Goal: Task Accomplishment & Management: Manage account settings

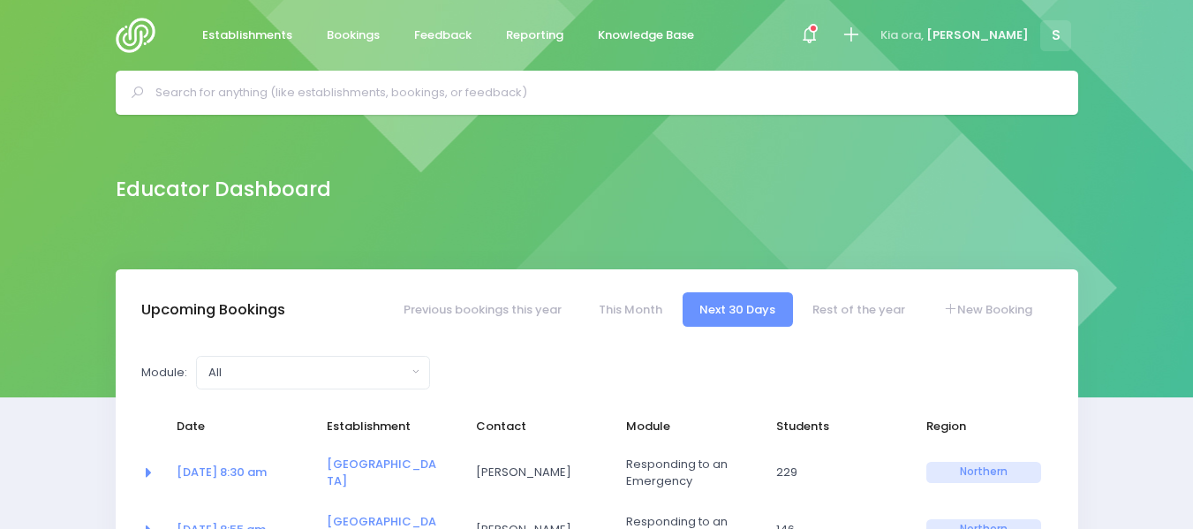
select select "5"
click at [139, 33] on img at bounding box center [141, 35] width 50 height 35
select select "5"
click at [811, 34] on span at bounding box center [809, 36] width 4 height 4
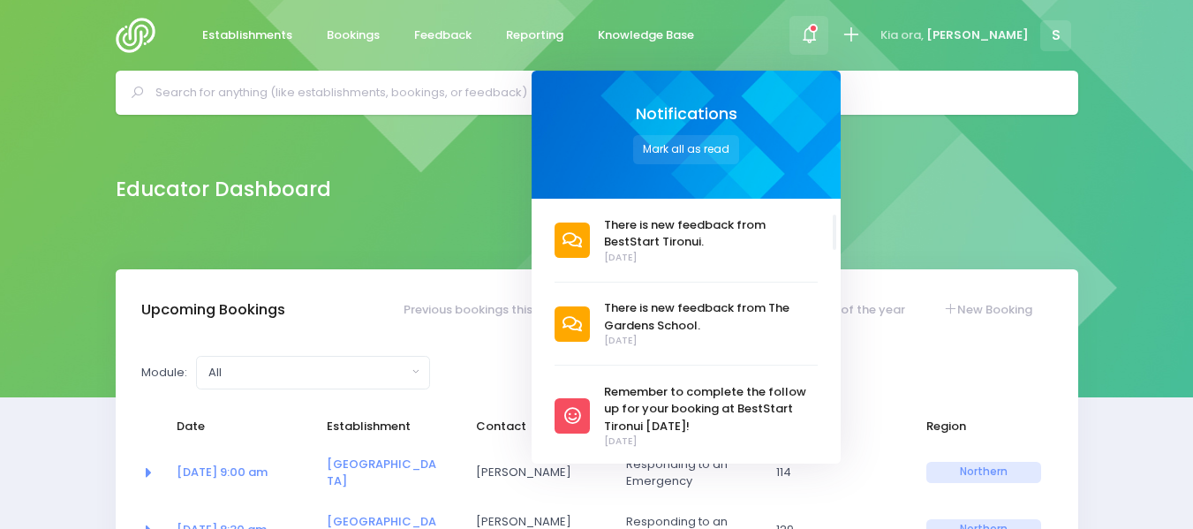
scroll to position [512, 0]
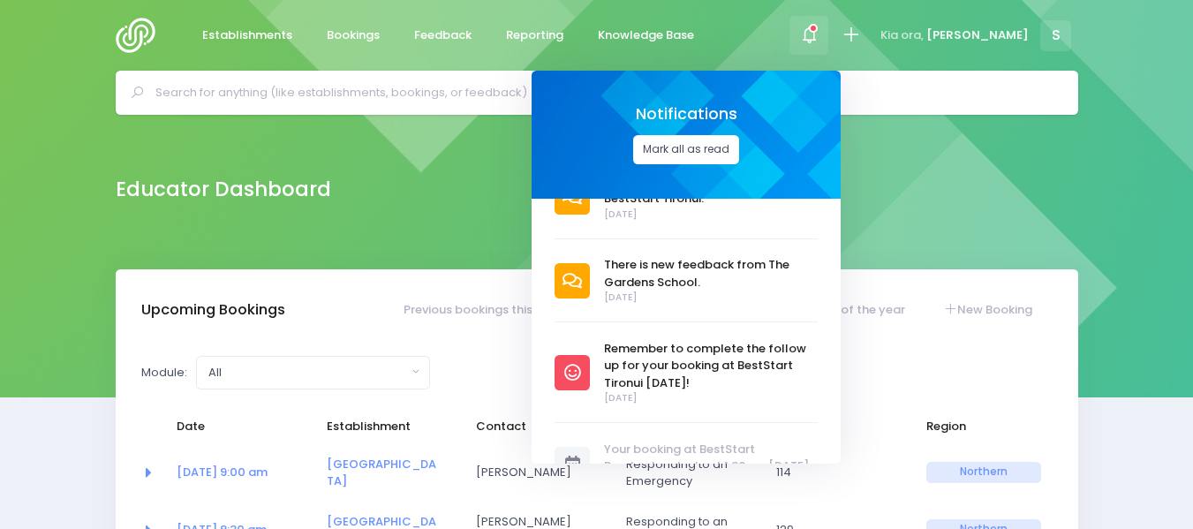
click at [739, 145] on button "Mark all as read" at bounding box center [686, 149] width 106 height 29
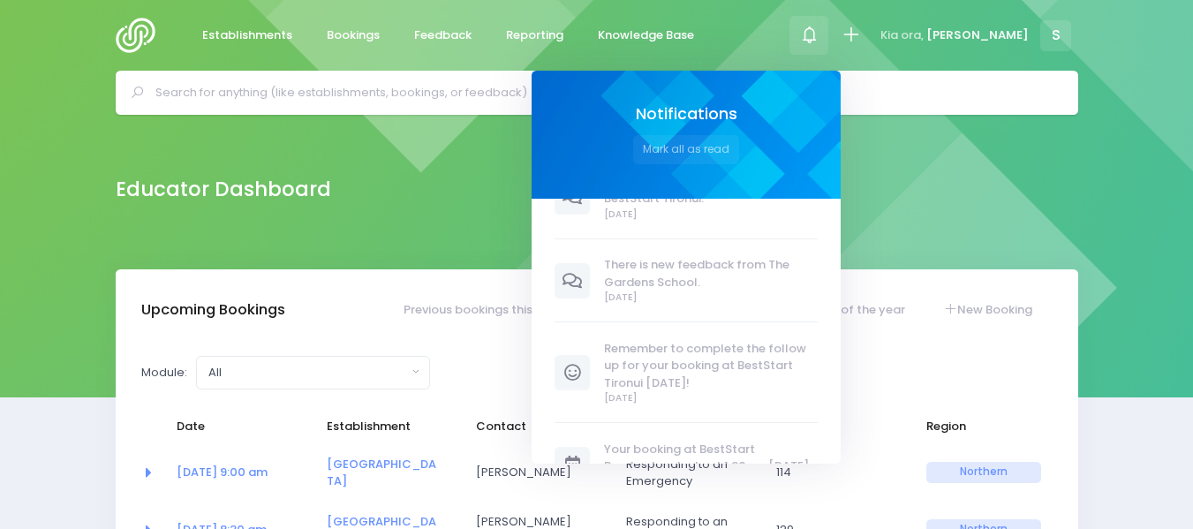
click at [523, 216] on div "Educator Dashboard" at bounding box center [596, 192] width 1193 height 155
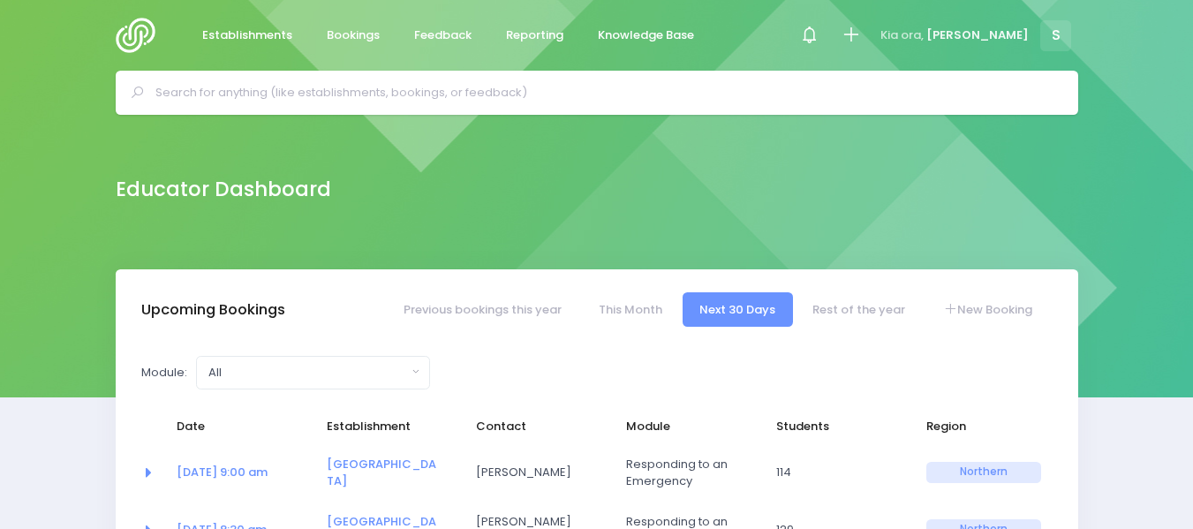
click at [223, 87] on input "text" at bounding box center [604, 93] width 898 height 27
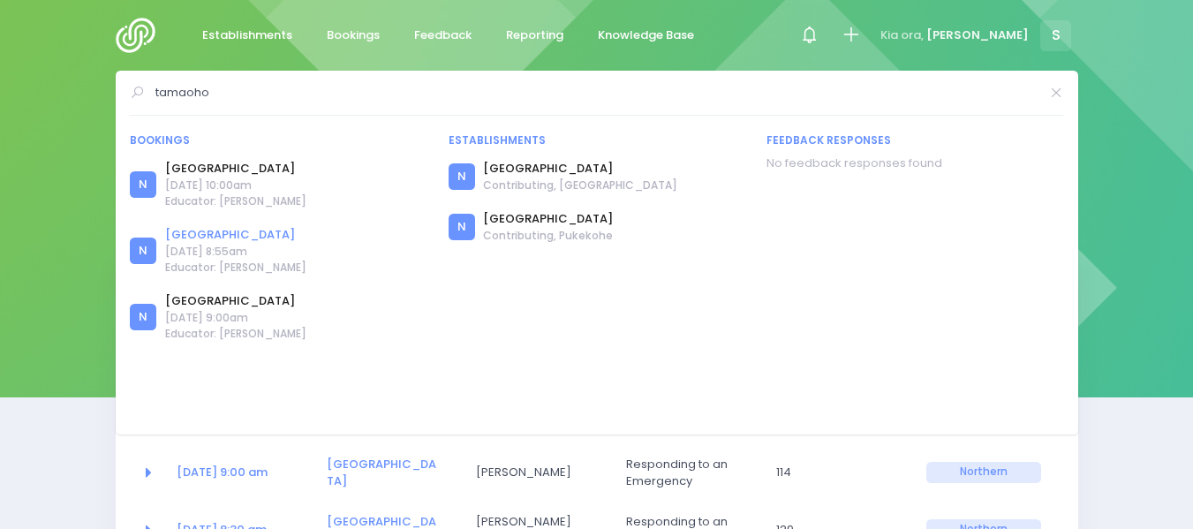
type input "tamaoho"
click at [214, 236] on link "[GEOGRAPHIC_DATA]" at bounding box center [235, 235] width 141 height 18
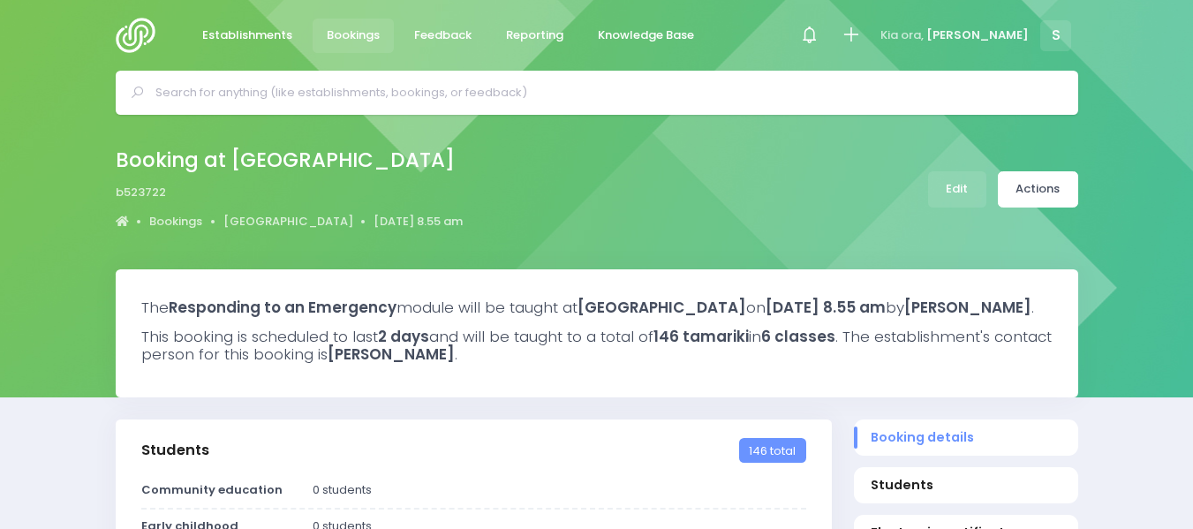
select select "5"
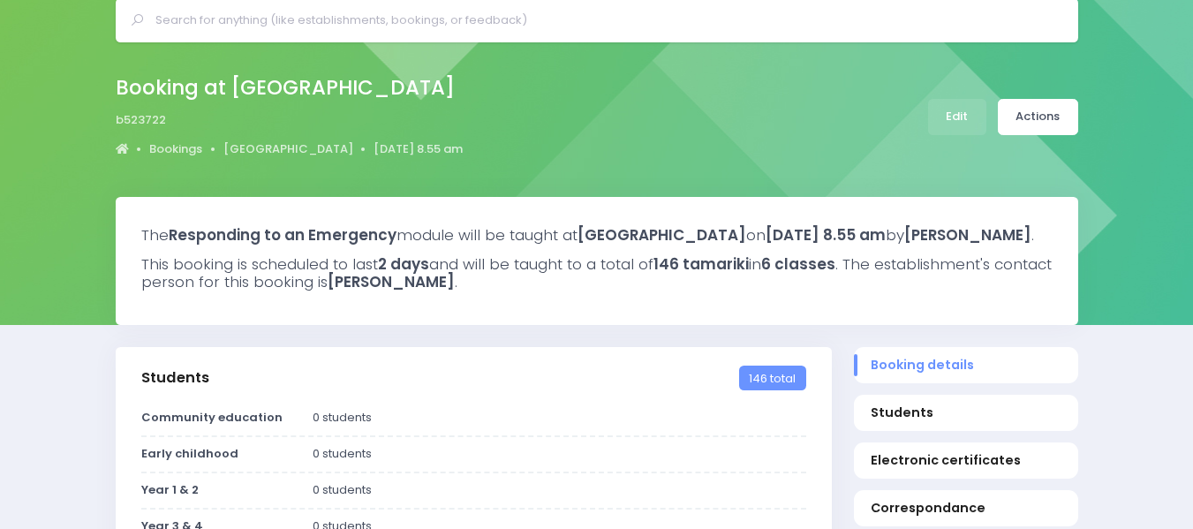
scroll to position [52, 0]
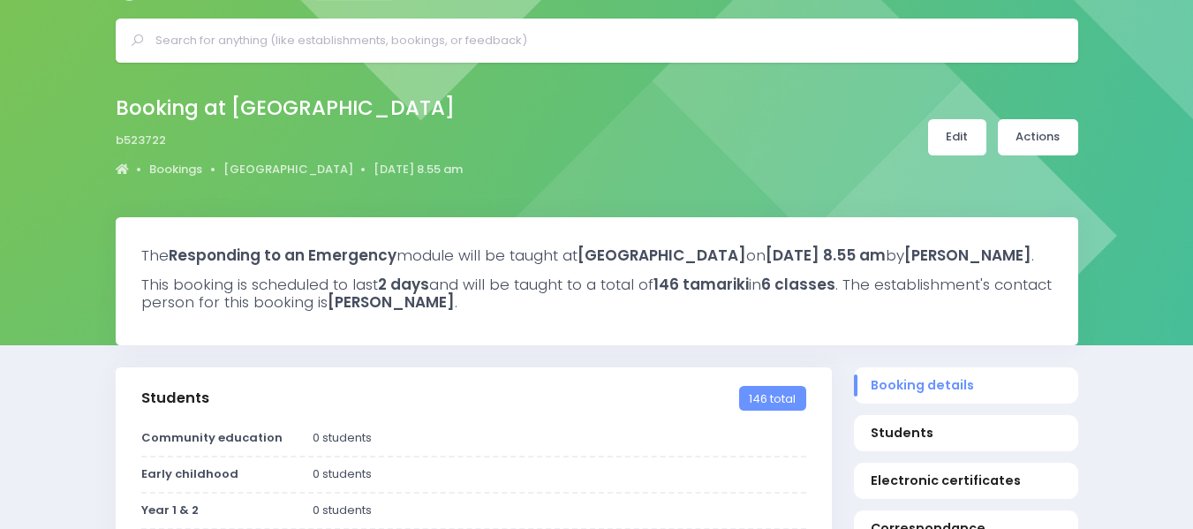
click at [939, 147] on link "Edit" at bounding box center [957, 137] width 58 height 36
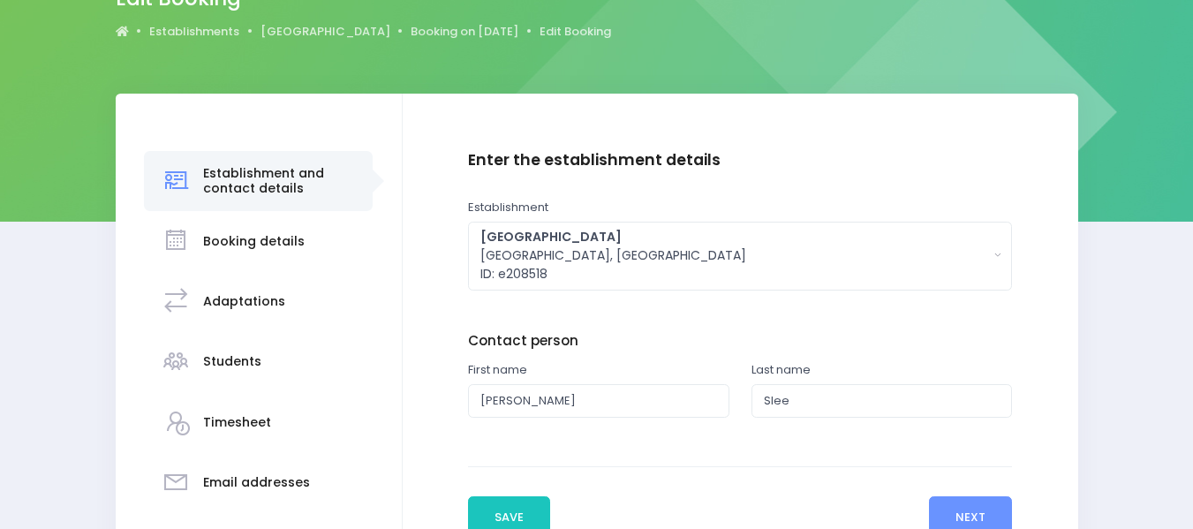
scroll to position [177, 0]
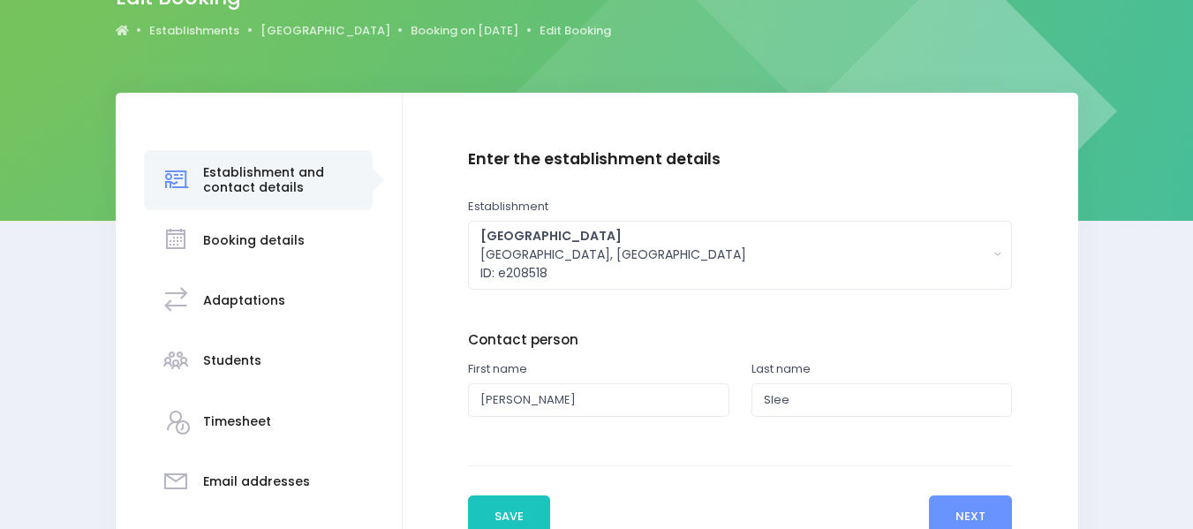
click at [225, 361] on h3 "Students" at bounding box center [232, 360] width 58 height 15
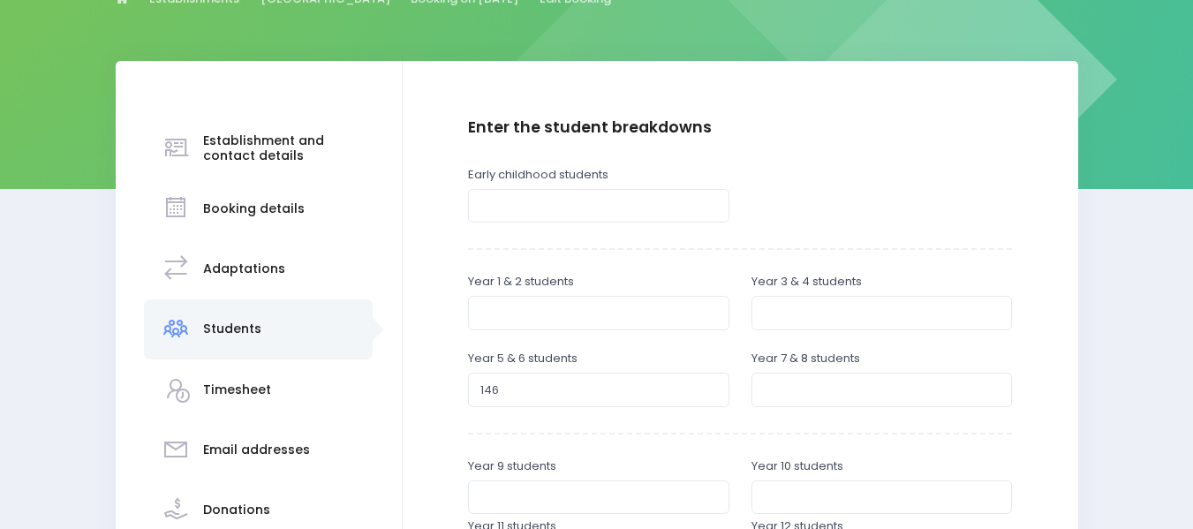
scroll to position [219, 0]
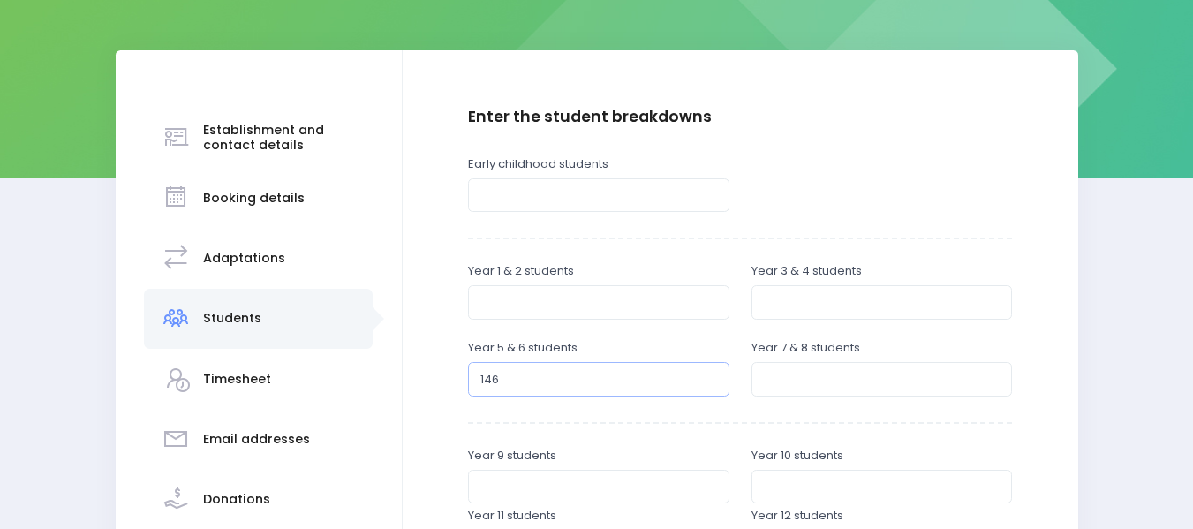
drag, startPoint x: 486, startPoint y: 375, endPoint x: 502, endPoint y: 376, distance: 15.9
click at [502, 376] on input "146" at bounding box center [598, 379] width 261 height 34
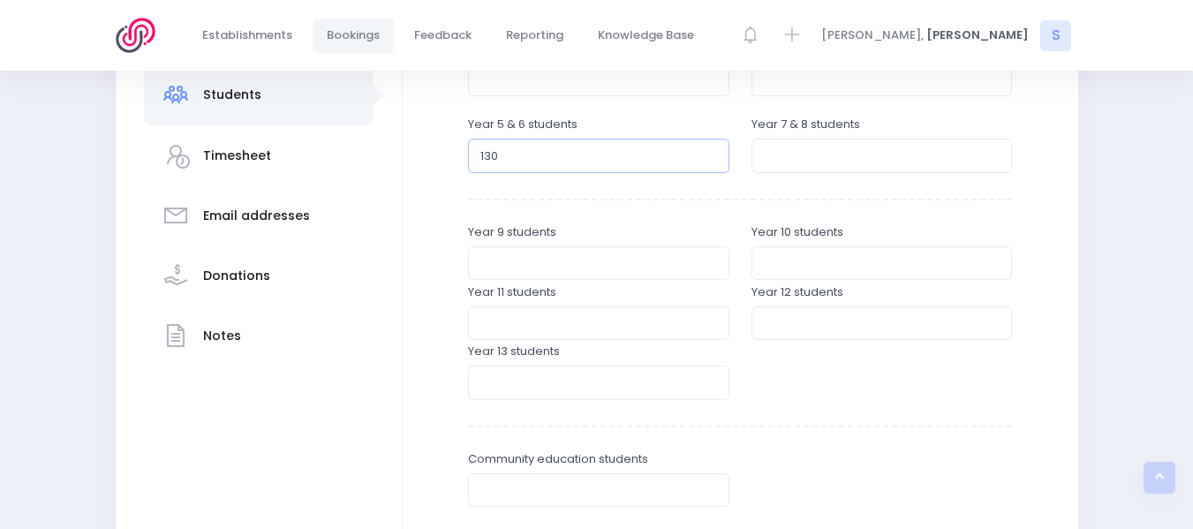
scroll to position [678, 0]
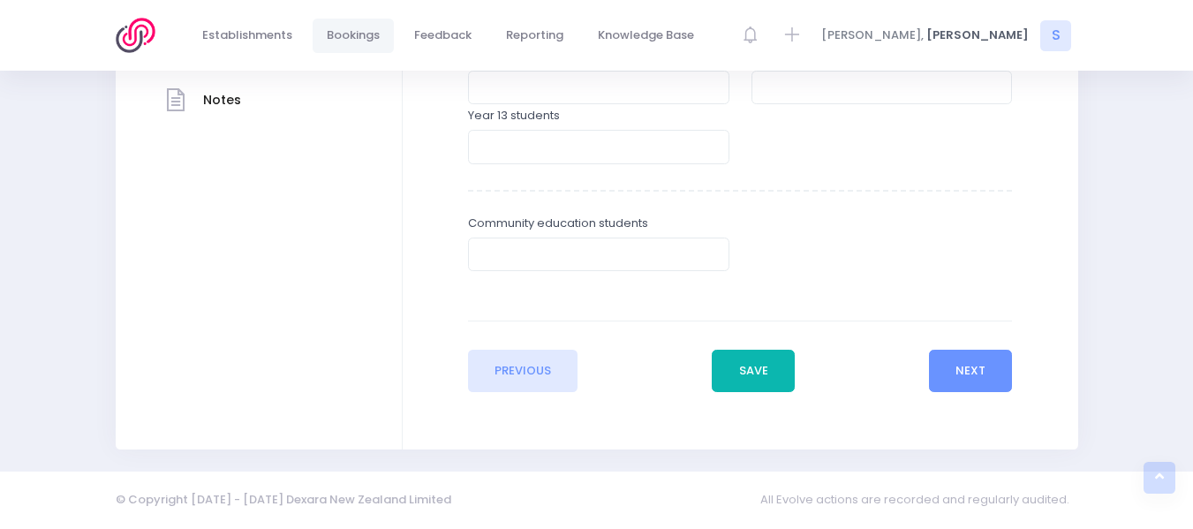
type input "130"
click at [739, 365] on button "Save" at bounding box center [753, 371] width 83 height 42
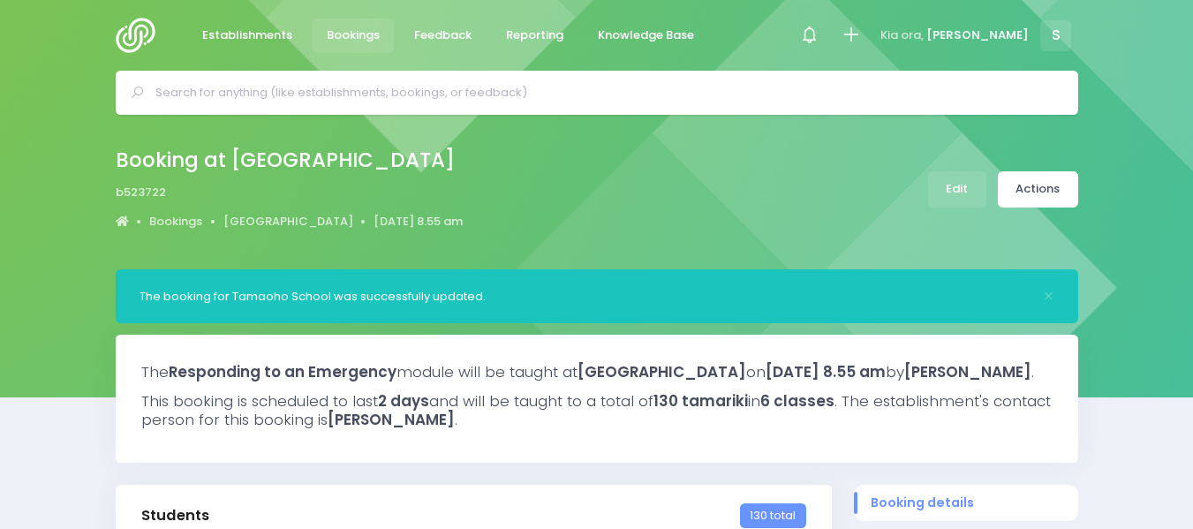
select select "5"
click at [1056, 192] on link "Actions" at bounding box center [1038, 189] width 80 height 36
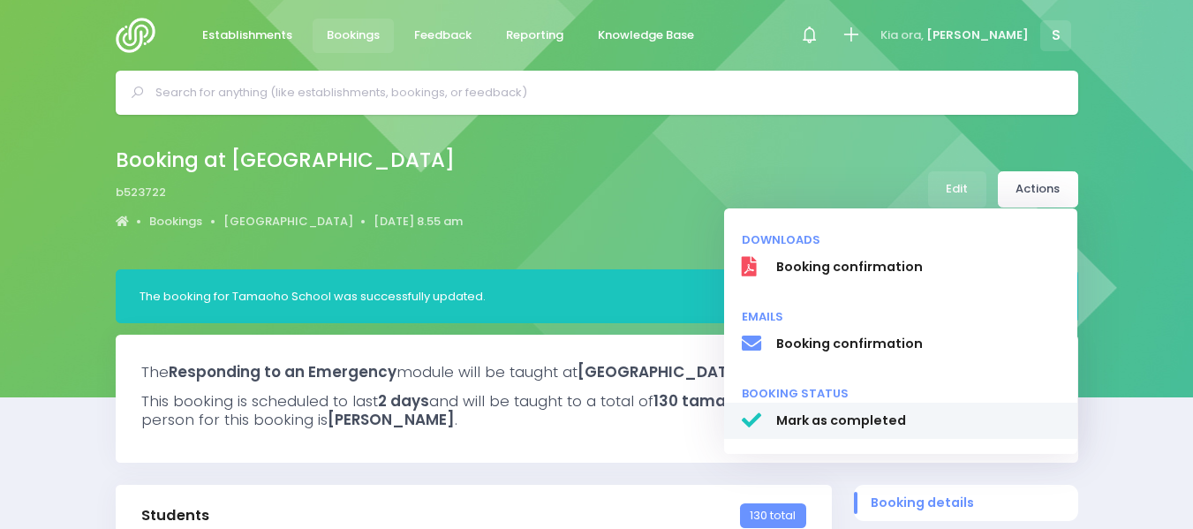
click at [867, 416] on span "Mark as completed" at bounding box center [918, 421] width 284 height 19
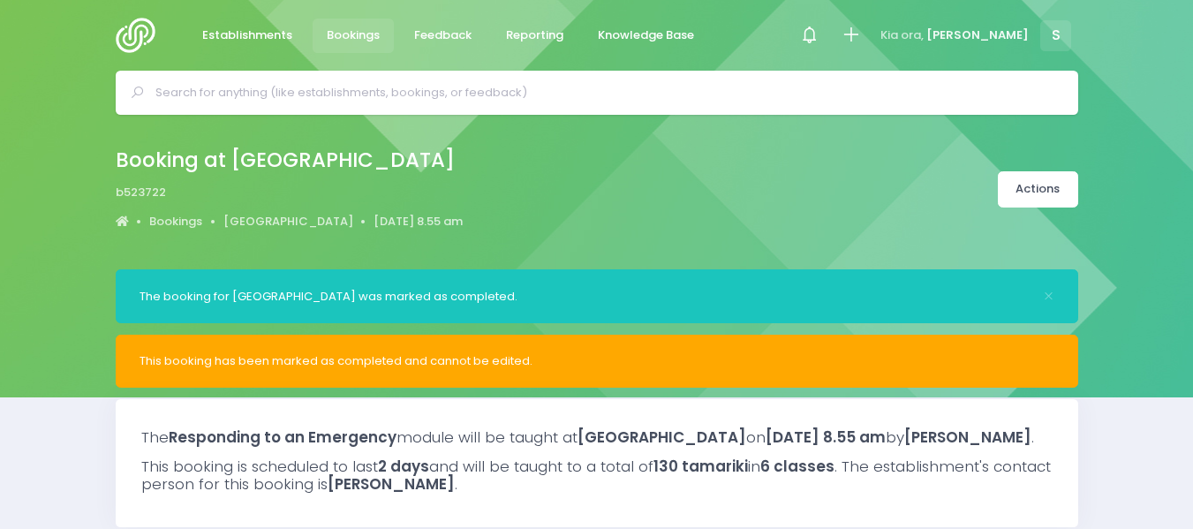
select select "5"
click at [246, 81] on input "text" at bounding box center [604, 93] width 898 height 27
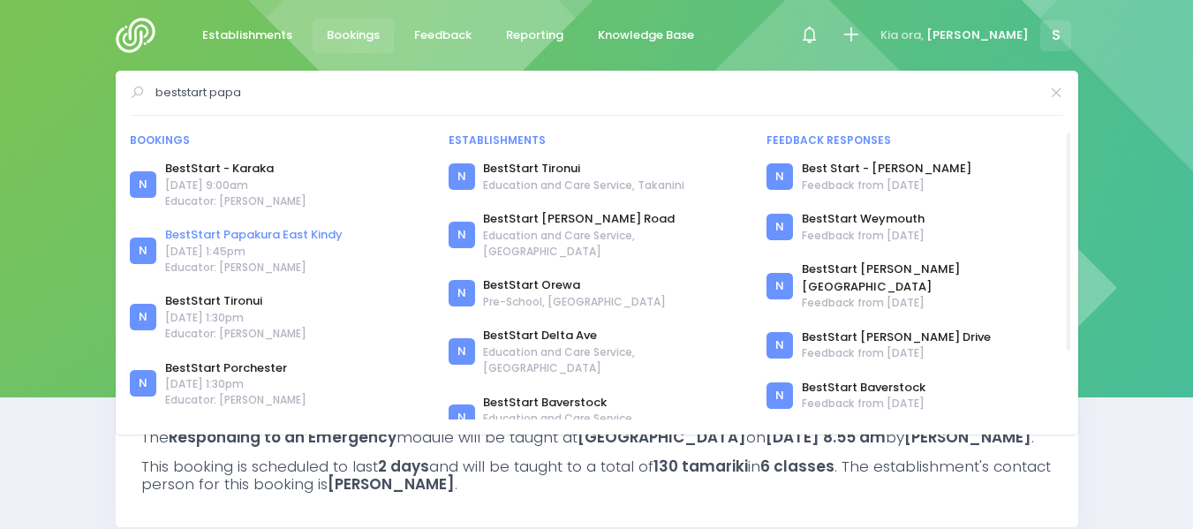
type input "beststart papa"
click at [254, 236] on link "BestStart Papakura East Kindy" at bounding box center [254, 235] width 178 height 18
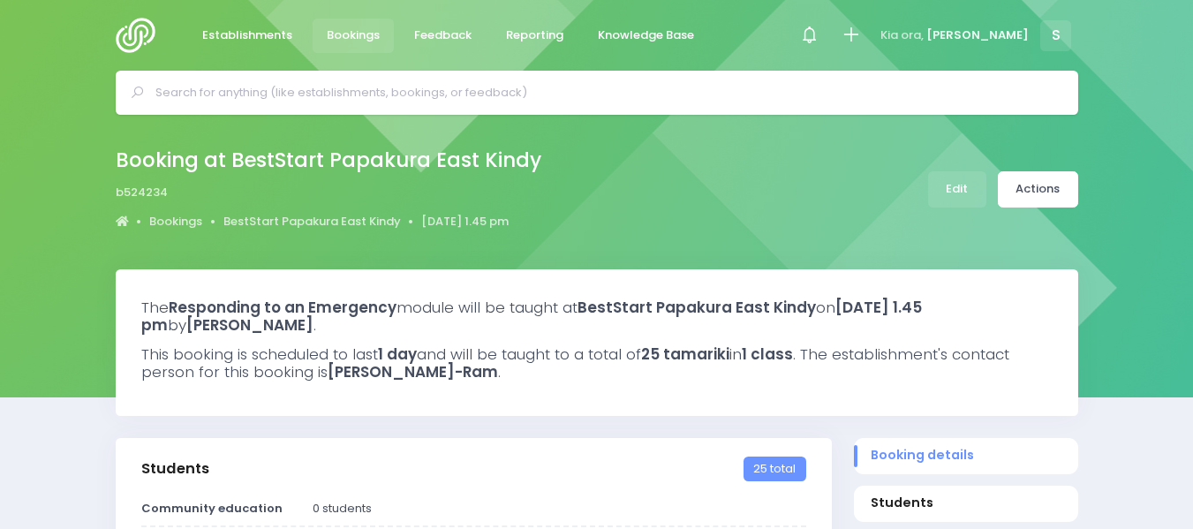
select select "5"
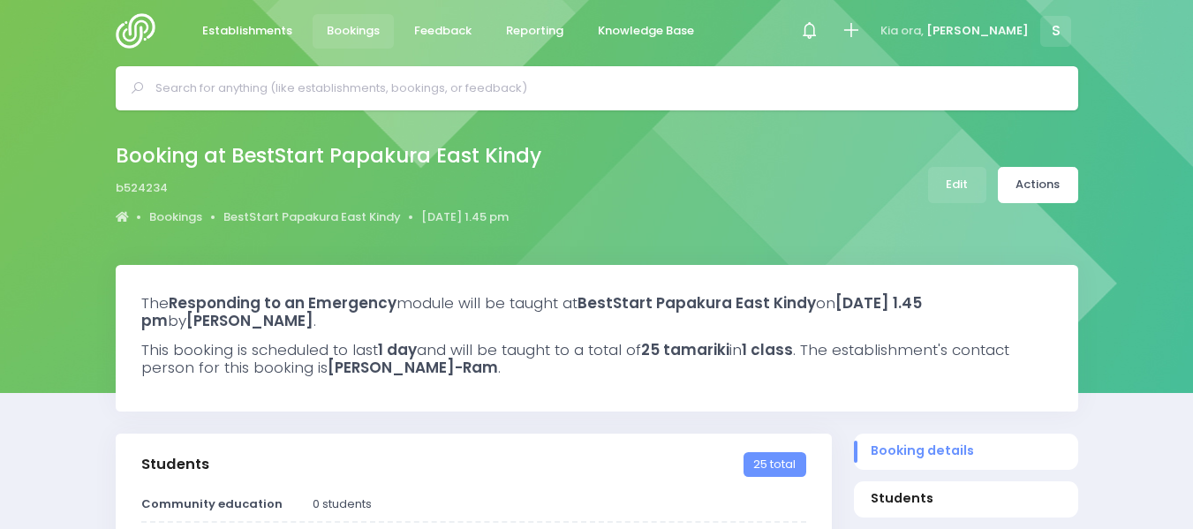
scroll to position [8, 0]
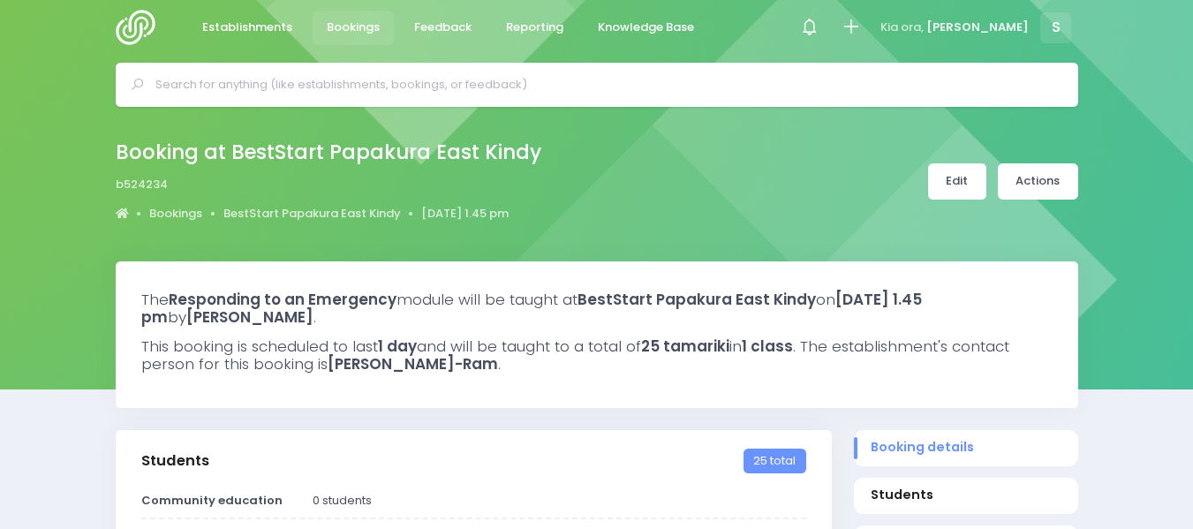
click at [943, 181] on link "Edit" at bounding box center [957, 181] width 58 height 36
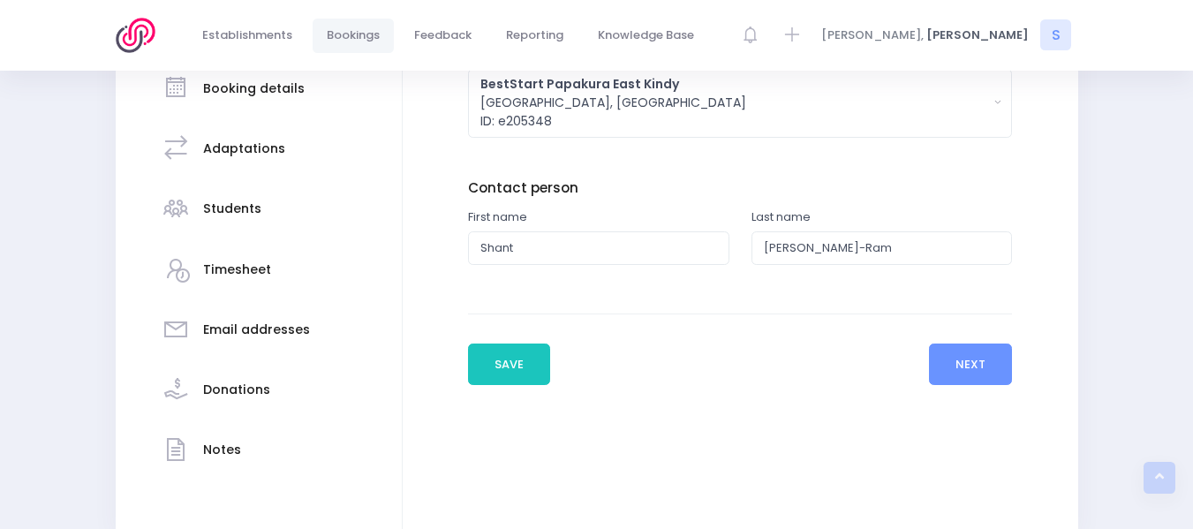
scroll to position [338, 0]
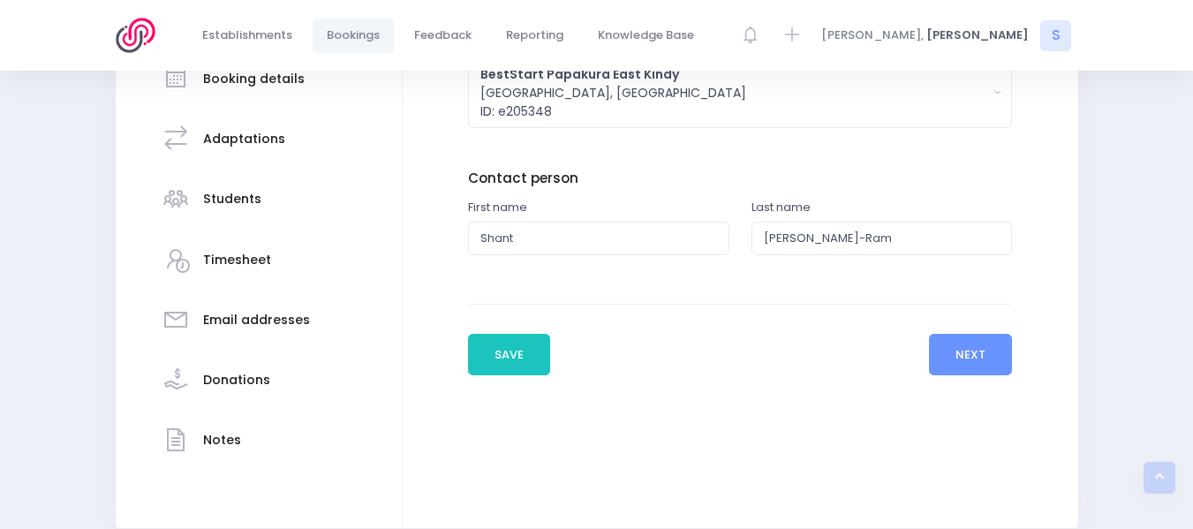
click at [224, 194] on h3 "Students" at bounding box center [232, 199] width 58 height 15
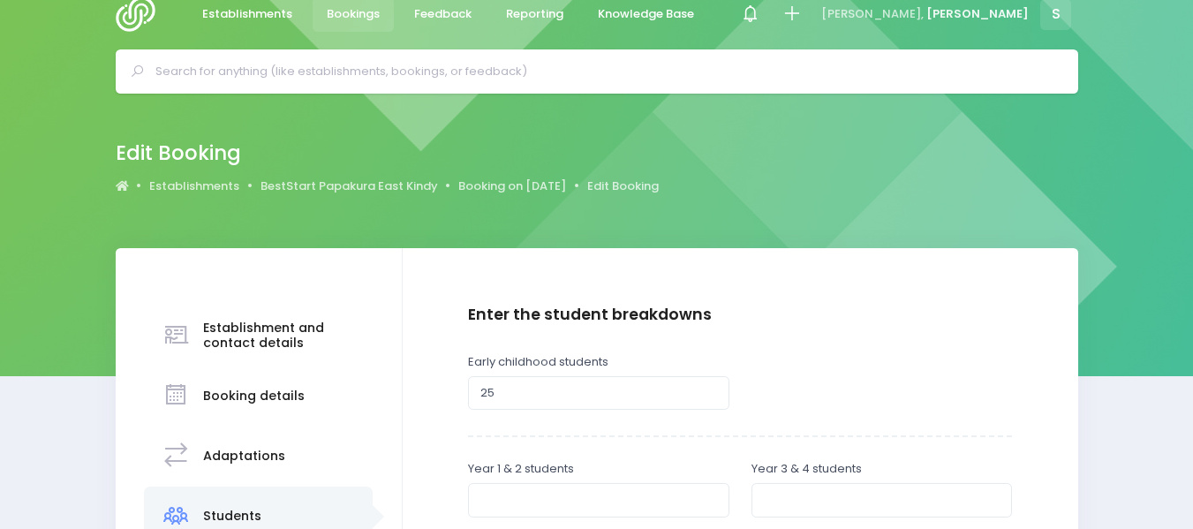
scroll to position [0, 0]
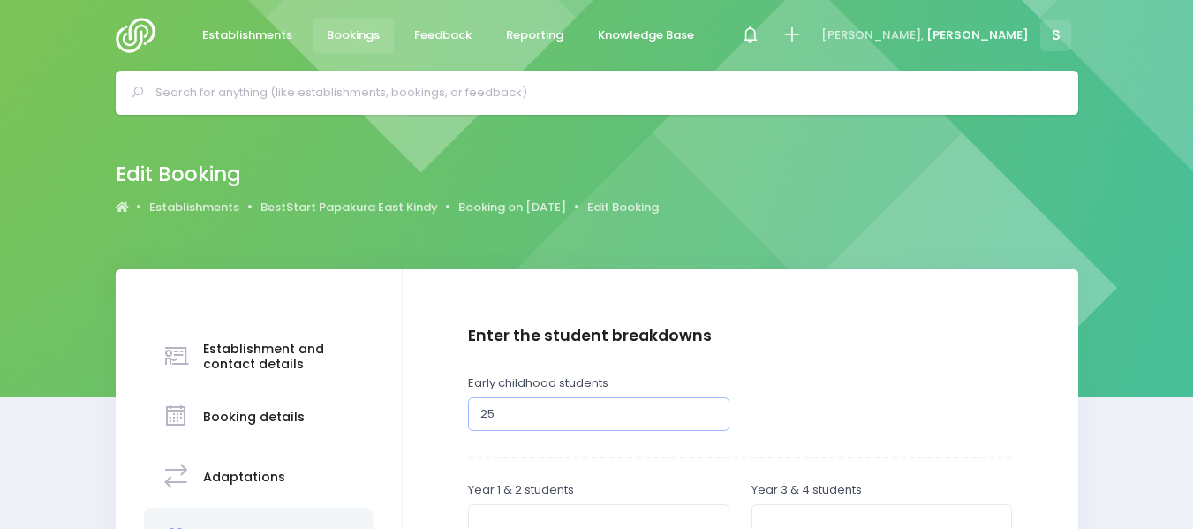
click at [710, 421] on input "24" at bounding box center [598, 415] width 261 height 34
click at [710, 421] on input "23" at bounding box center [598, 415] width 261 height 34
click at [710, 421] on input "22" at bounding box center [598, 415] width 261 height 34
click at [710, 421] on input "21" at bounding box center [598, 415] width 261 height 34
click at [710, 421] on input "20" at bounding box center [598, 415] width 261 height 34
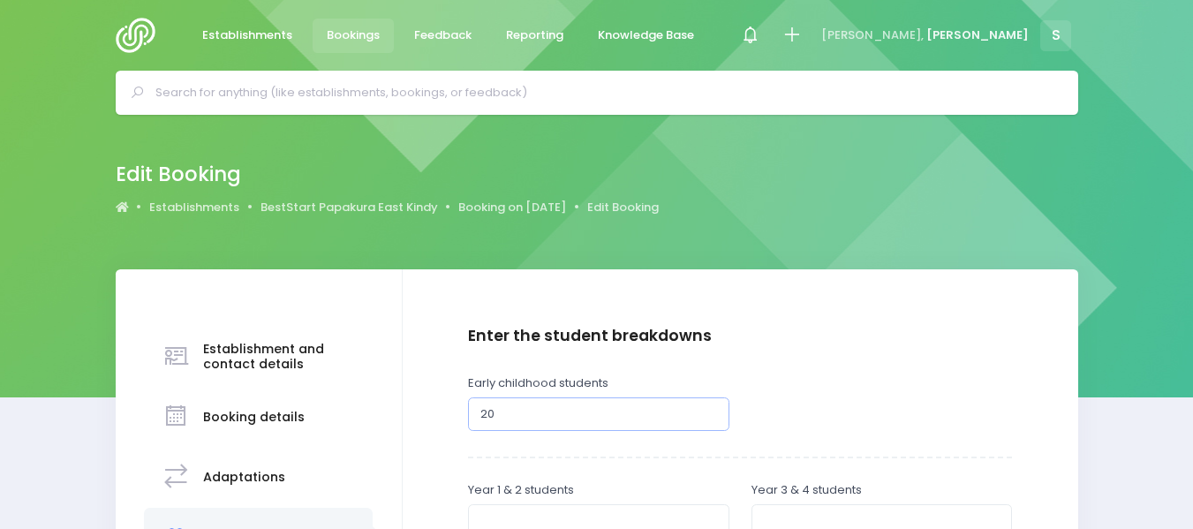
type input "19"
click at [710, 421] on input "19" at bounding box center [598, 415] width 261 height 34
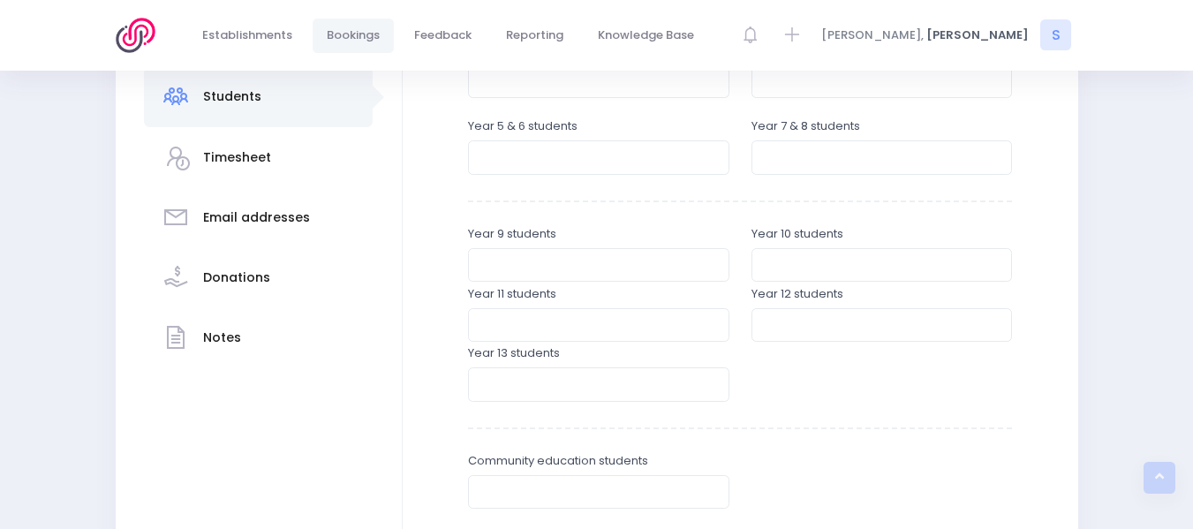
scroll to position [633, 0]
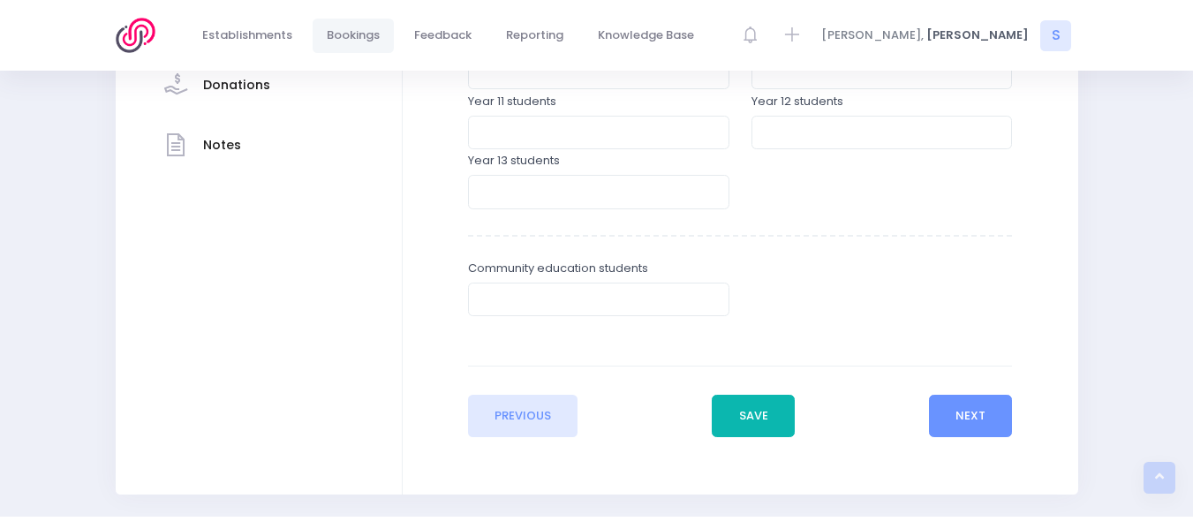
click at [762, 424] on button "Save" at bounding box center [753, 416] width 83 height 42
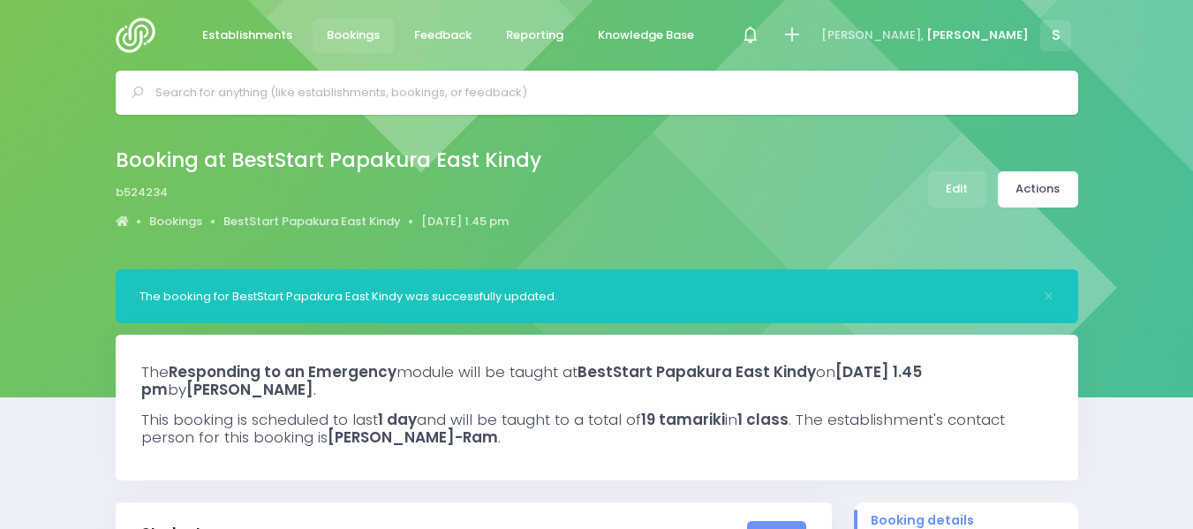
select select "5"
click at [1045, 182] on link "Actions" at bounding box center [1038, 189] width 80 height 36
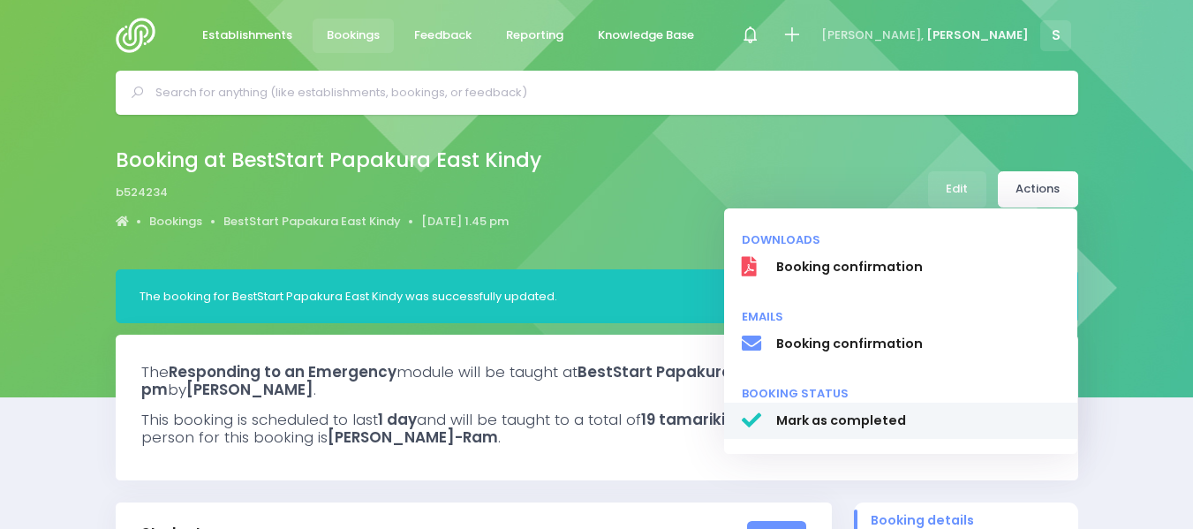
click at [834, 420] on span "Mark as completed" at bounding box center [918, 421] width 284 height 19
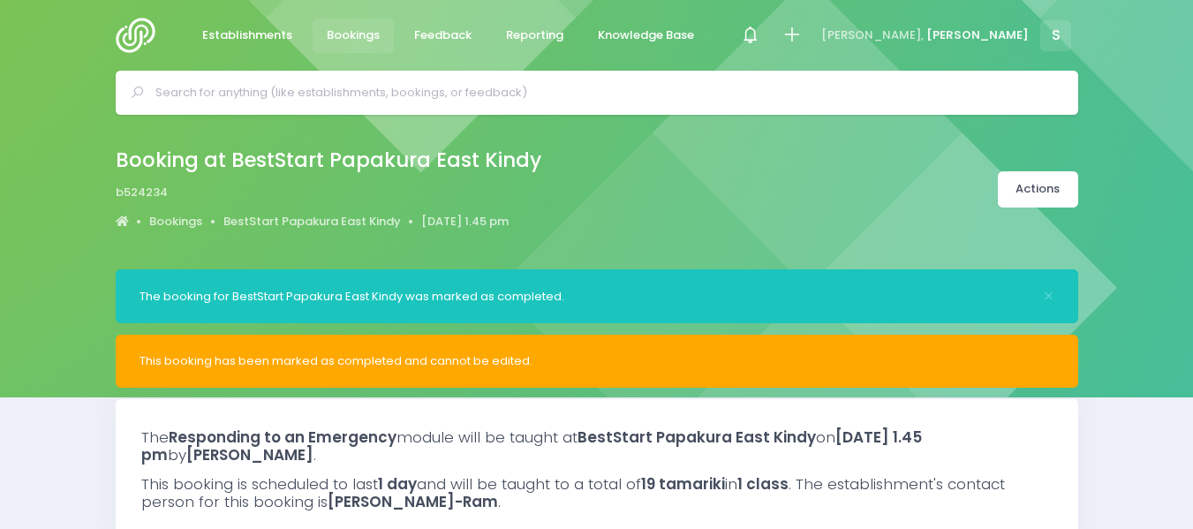
select select "5"
click at [121, 36] on img at bounding box center [141, 35] width 50 height 35
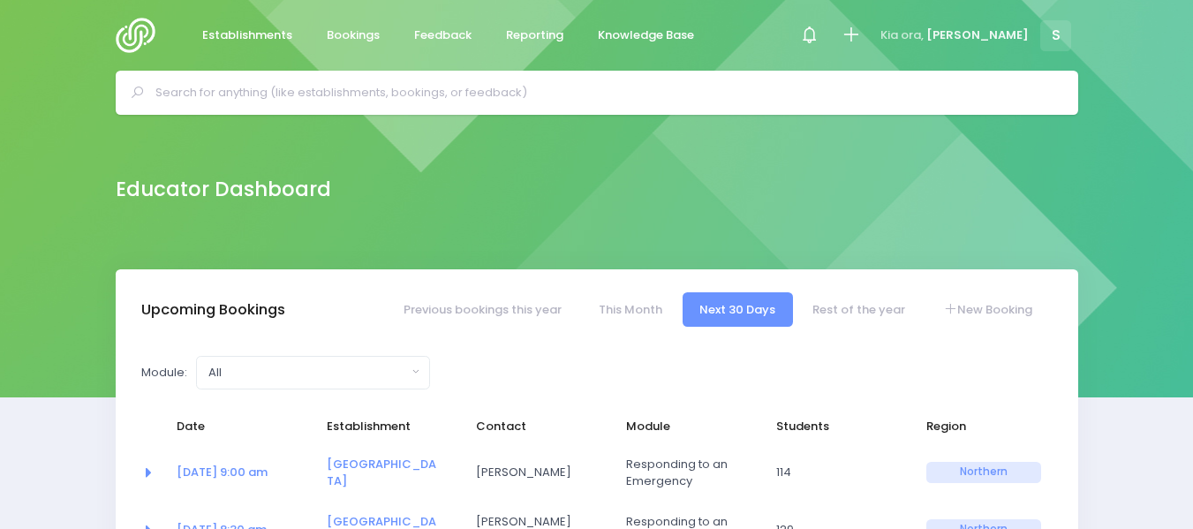
select select "5"
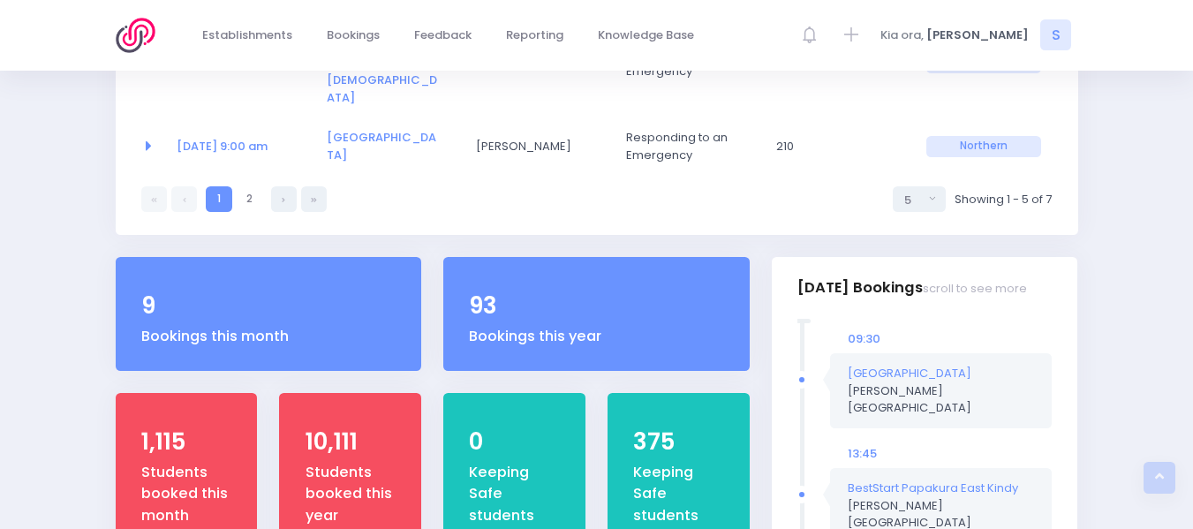
scroll to position [647, 0]
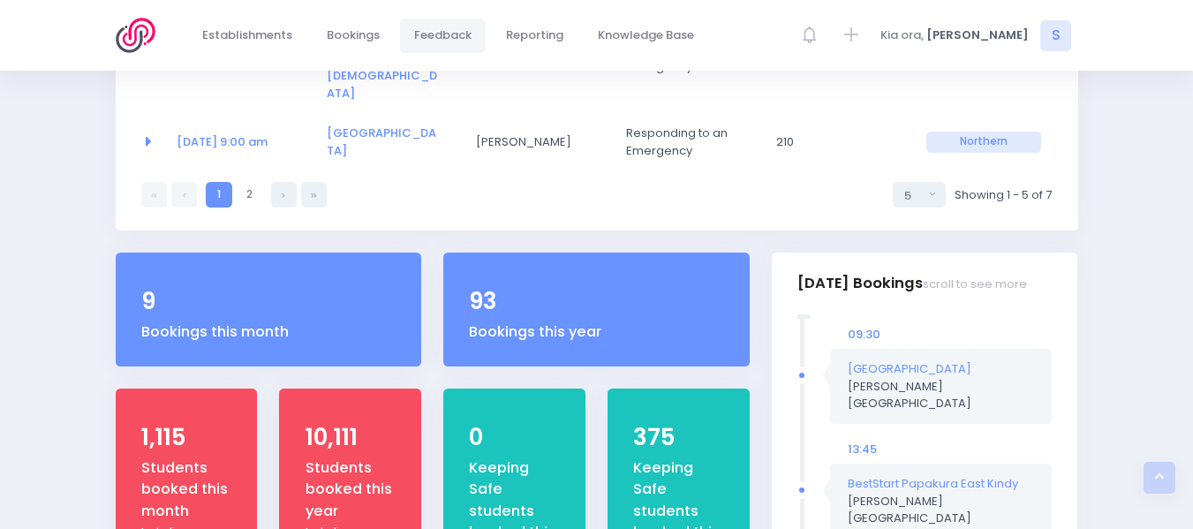
click at [440, 39] on span "Feedback" at bounding box center [442, 36] width 57 height 18
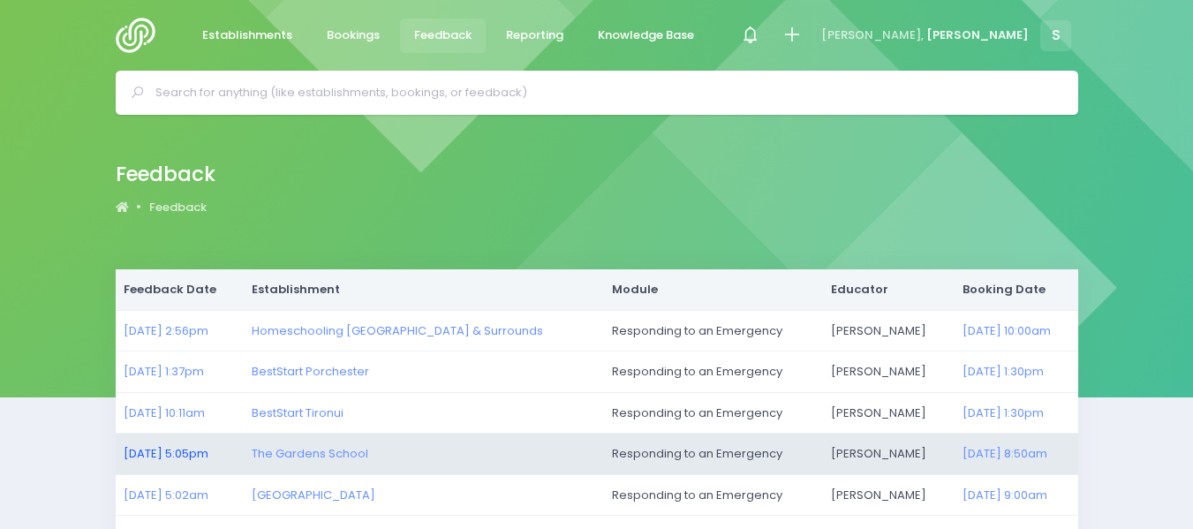
click at [177, 451] on link "21/09/2025 5:05pm" at bounding box center [166, 453] width 85 height 17
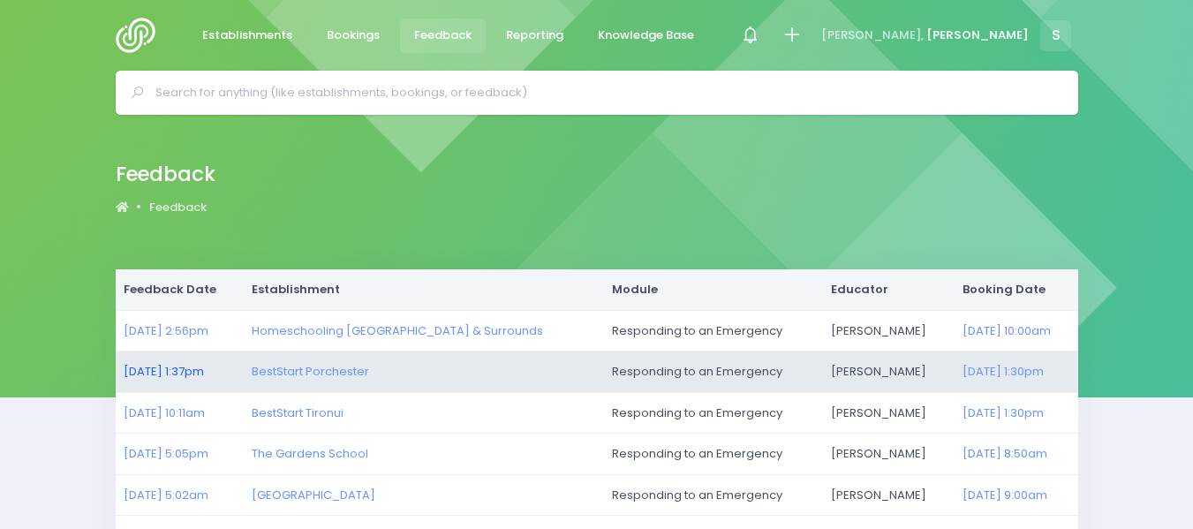
click at [188, 368] on link "24/09/2025 1:37pm" at bounding box center [164, 371] width 80 height 17
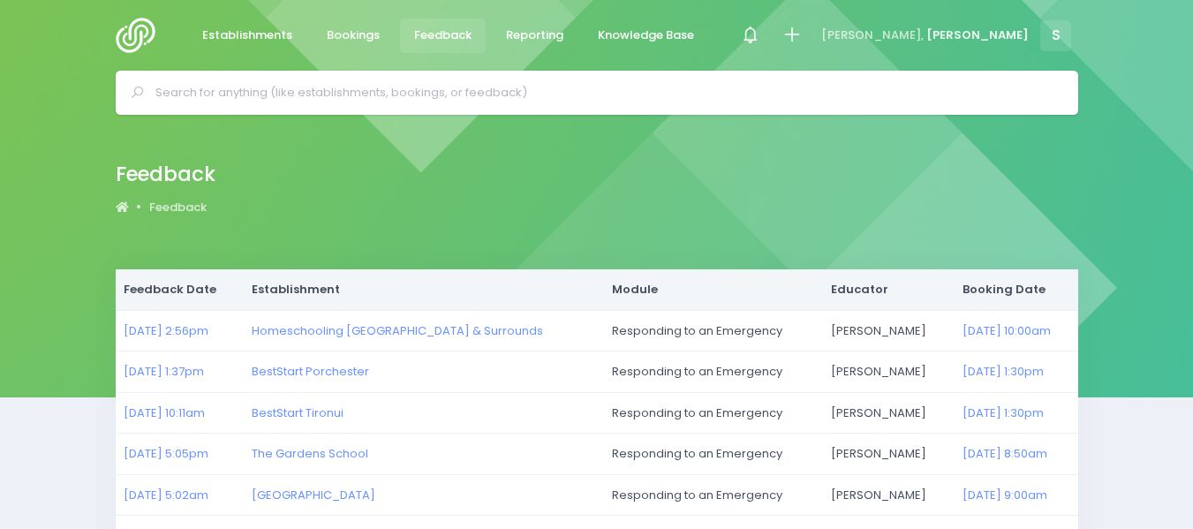
click at [140, 29] on img at bounding box center [141, 35] width 50 height 35
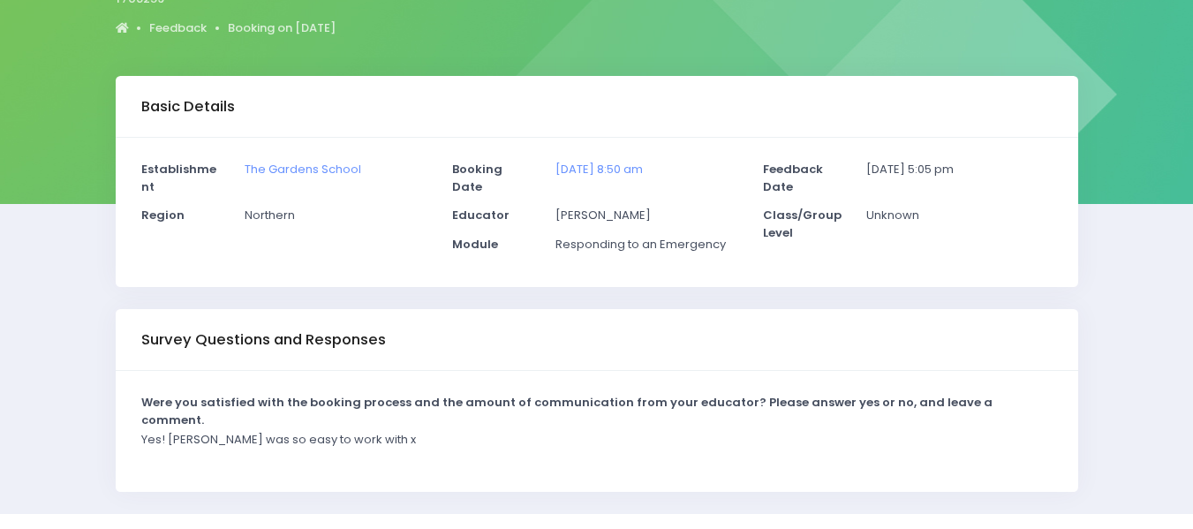
scroll to position [207, 0]
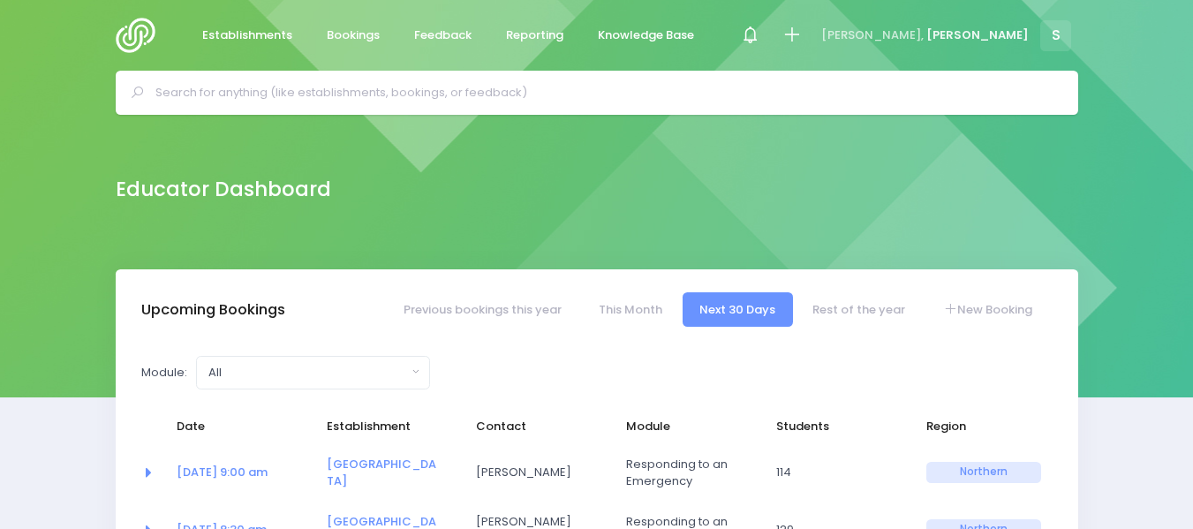
select select "5"
